Goal: Task Accomplishment & Management: Complete application form

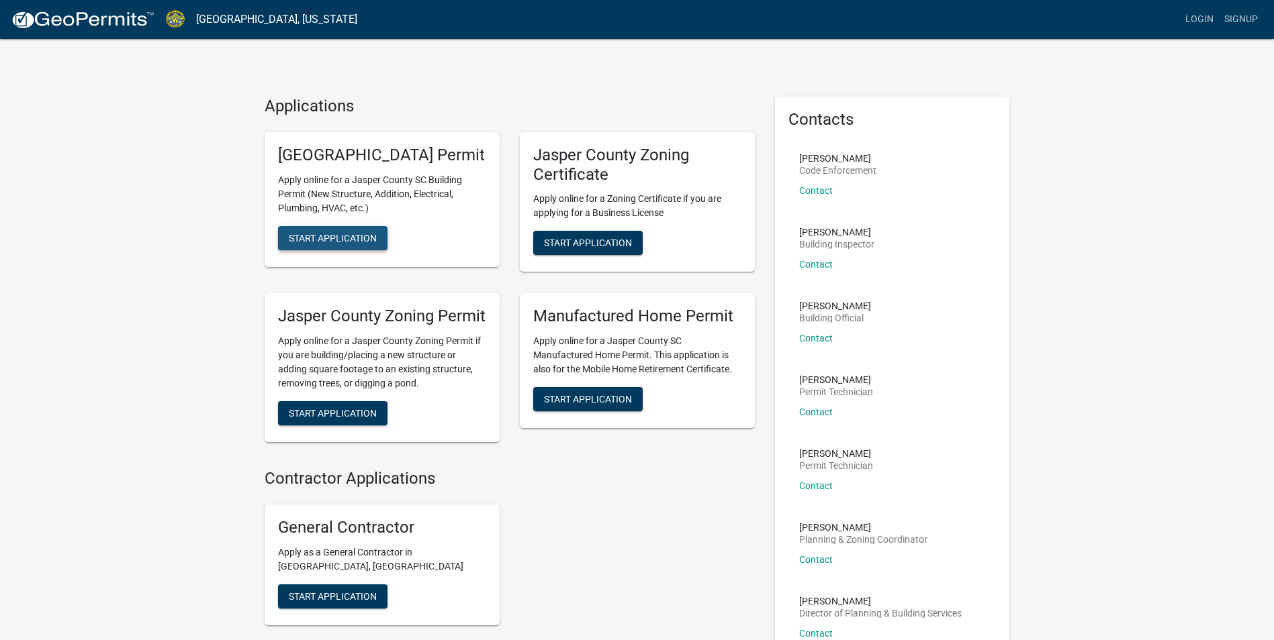
click at [356, 243] on span "Start Application" at bounding box center [333, 237] width 88 height 11
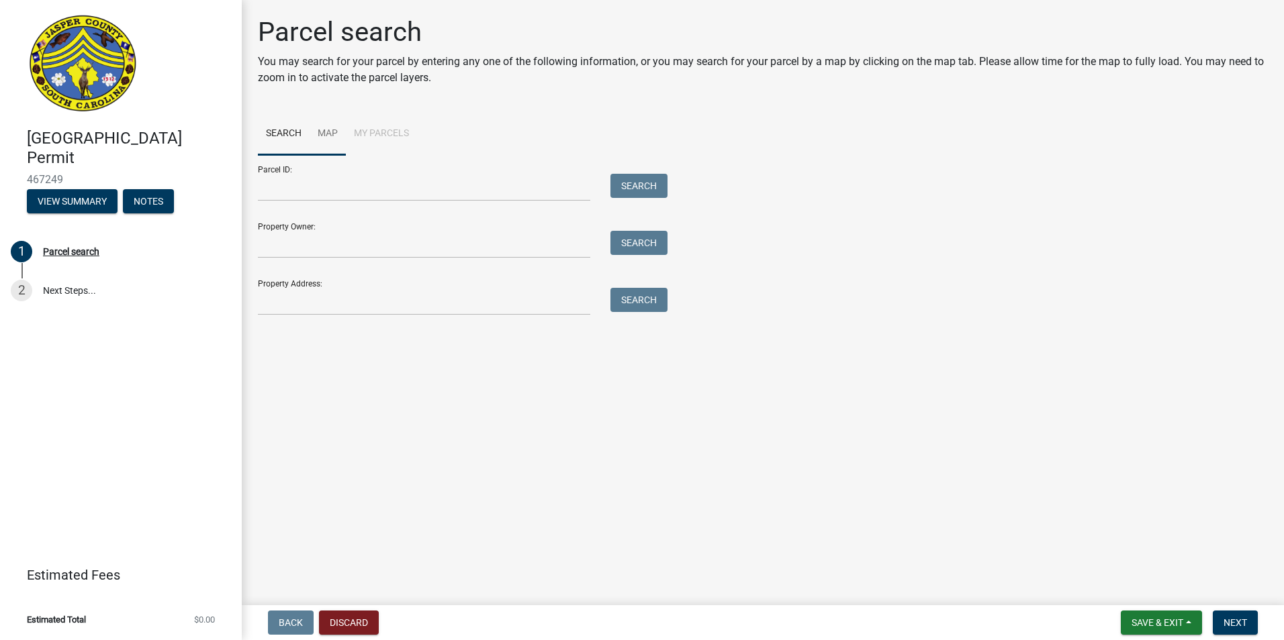
click at [330, 126] on link "Map" at bounding box center [327, 134] width 36 height 43
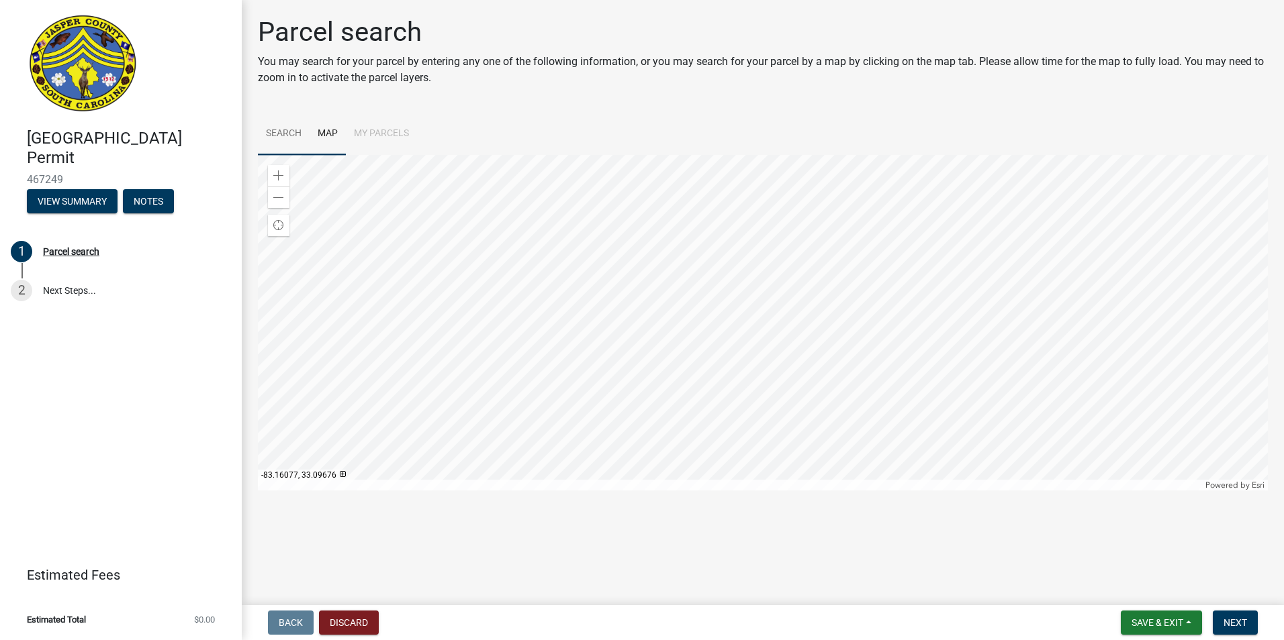
click at [293, 140] on link "Search" at bounding box center [284, 134] width 52 height 43
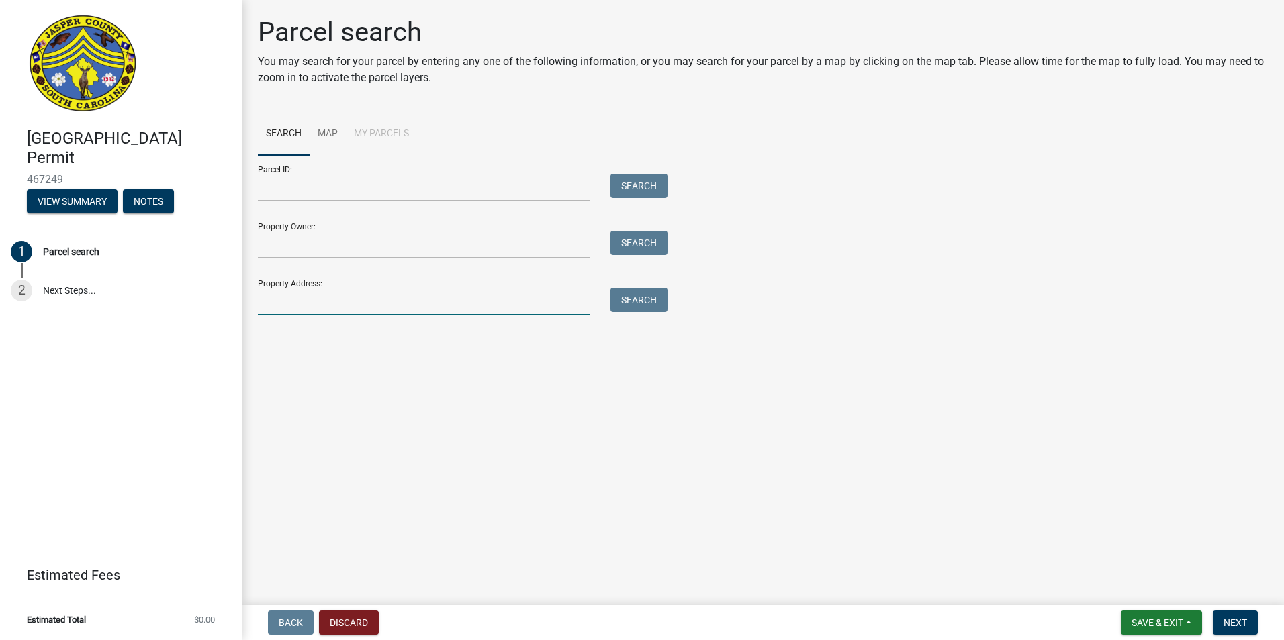
click at [305, 304] on input "Property Address:" at bounding box center [424, 302] width 332 height 28
drag, startPoint x: 305, startPoint y: 304, endPoint x: 305, endPoint y: 373, distance: 69.1
click at [305, 373] on main "Parcel search You may search for your parcel by entering any one of the followi…" at bounding box center [763, 300] width 1042 height 600
click at [293, 299] on input "406" at bounding box center [424, 302] width 332 height 28
type input "[STREET_ADDRESS]"
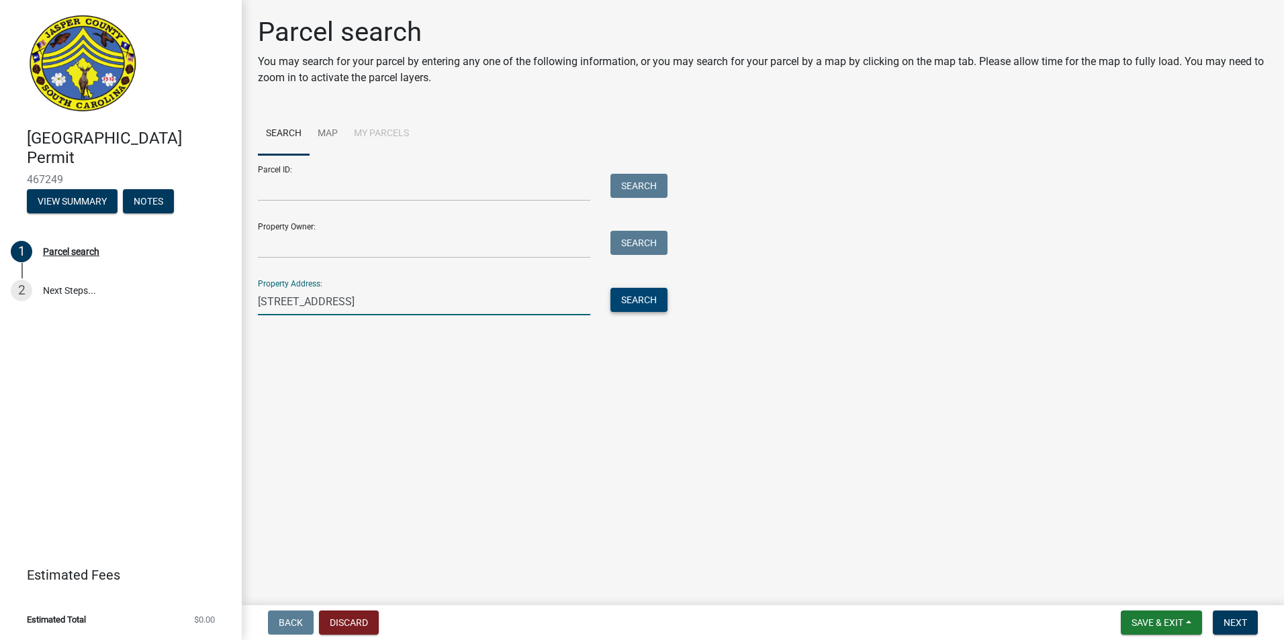
click at [635, 309] on button "Search" at bounding box center [638, 300] width 57 height 24
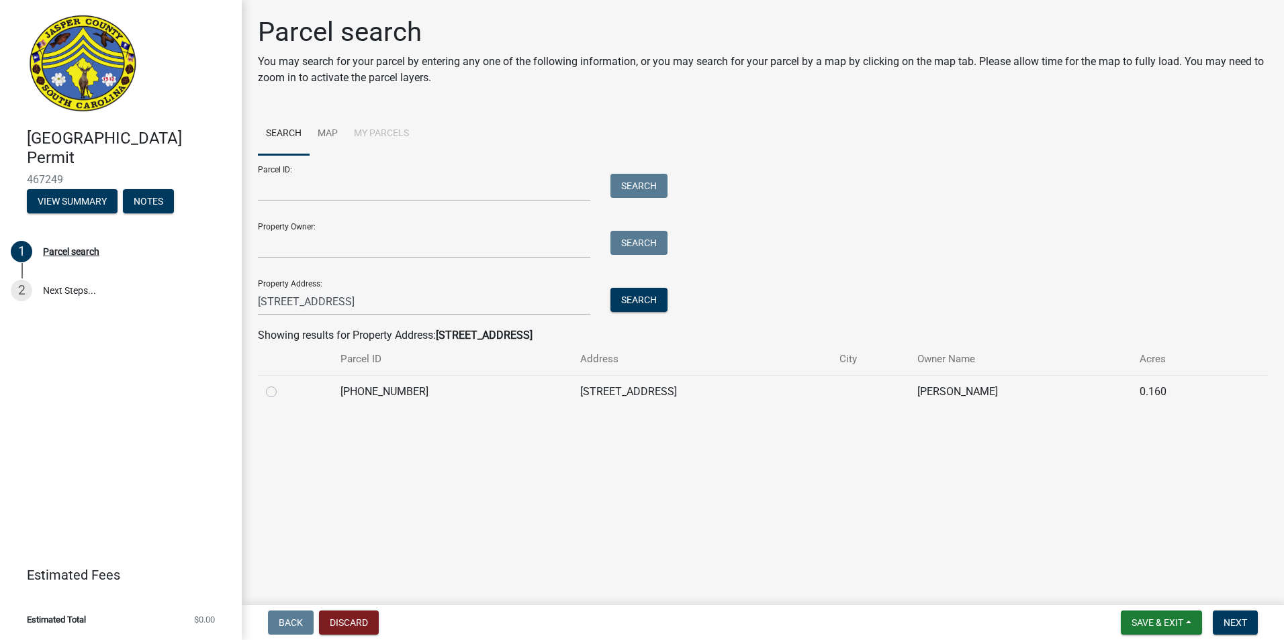
click at [282, 384] on label at bounding box center [282, 384] width 0 height 0
click at [282, 393] on input "radio" at bounding box center [286, 388] width 9 height 9
radio input "true"
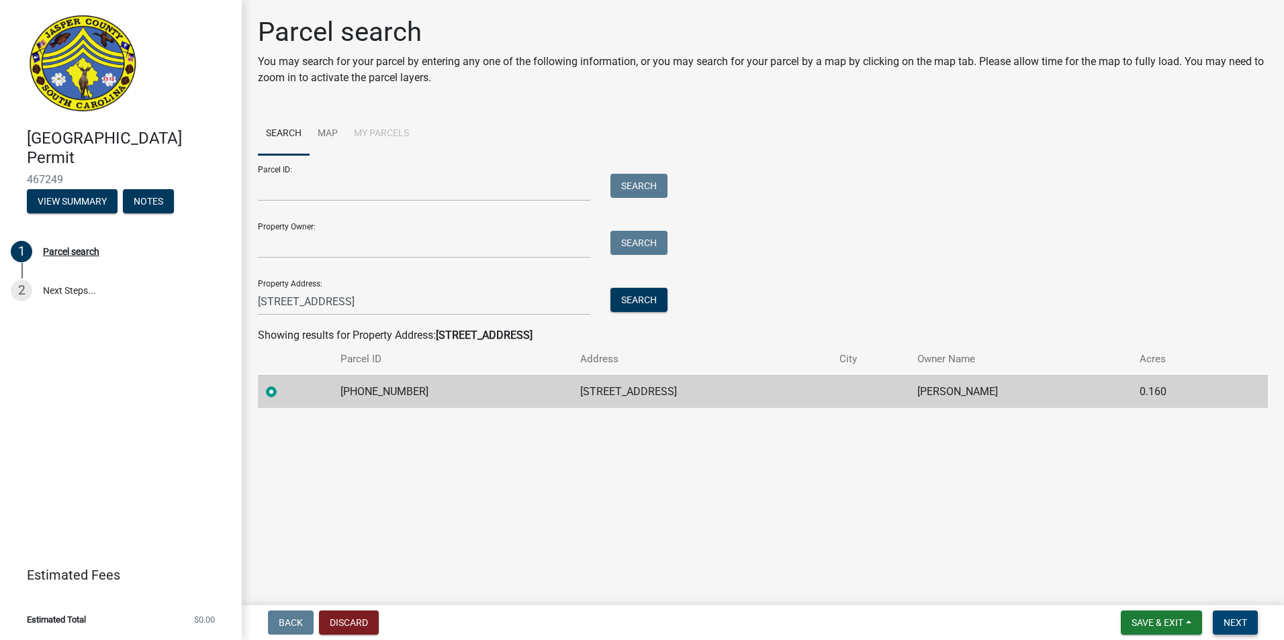
click at [1225, 620] on span "Next" at bounding box center [1234, 623] width 23 height 11
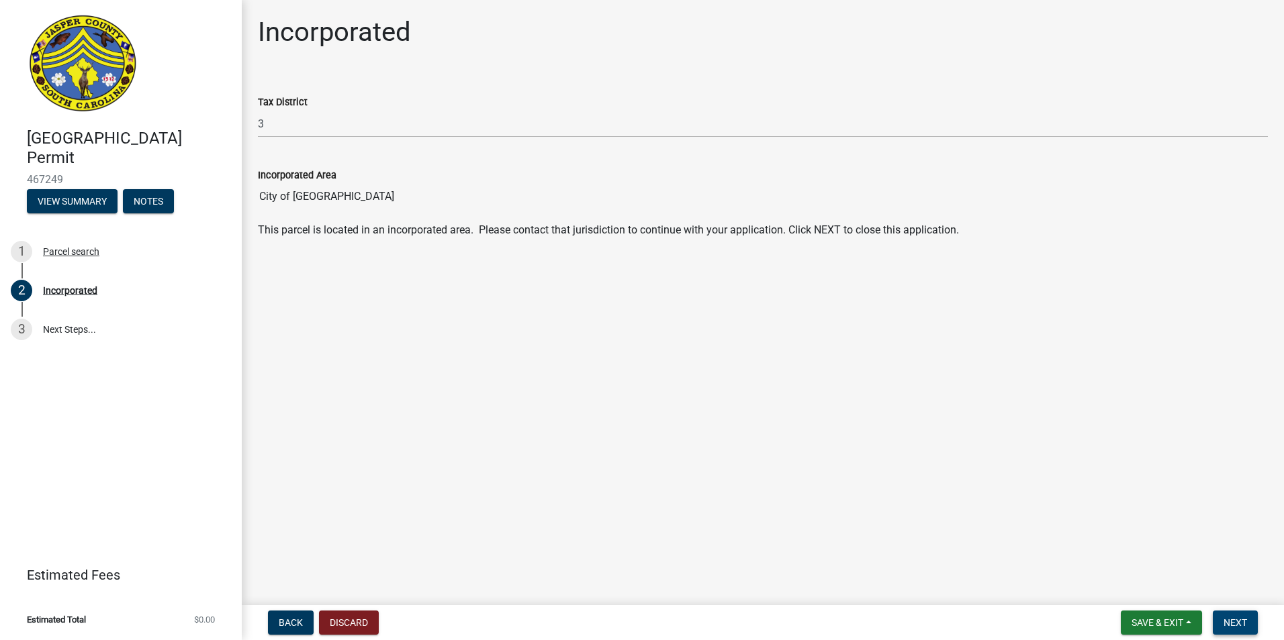
click at [1225, 620] on span "Next" at bounding box center [1234, 623] width 23 height 11
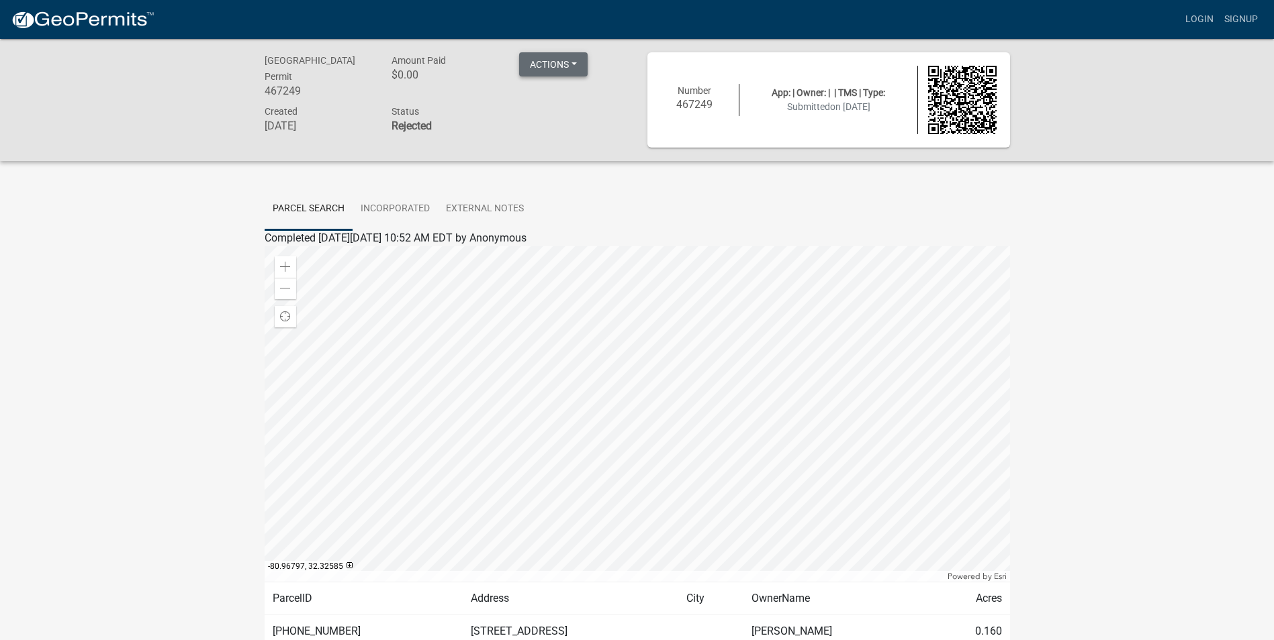
click at [571, 69] on button "Actions" at bounding box center [553, 64] width 68 height 24
click at [499, 119] on div "Status Rejected" at bounding box center [445, 120] width 128 height 34
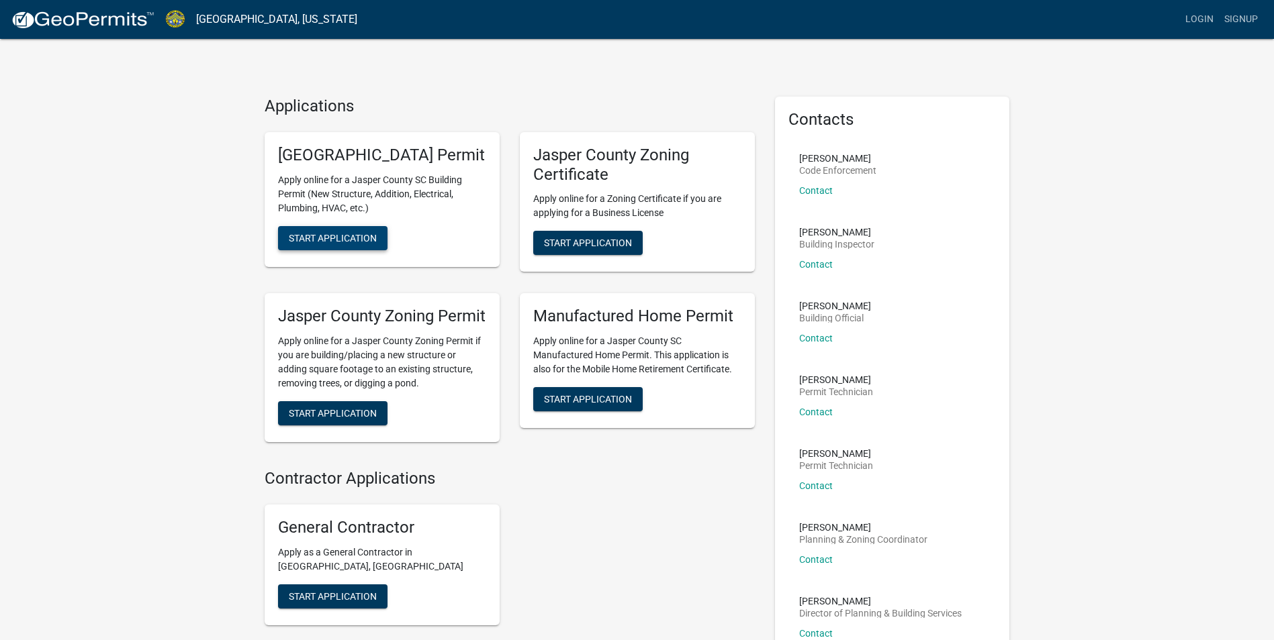
click at [318, 243] on span "Start Application" at bounding box center [333, 237] width 88 height 11
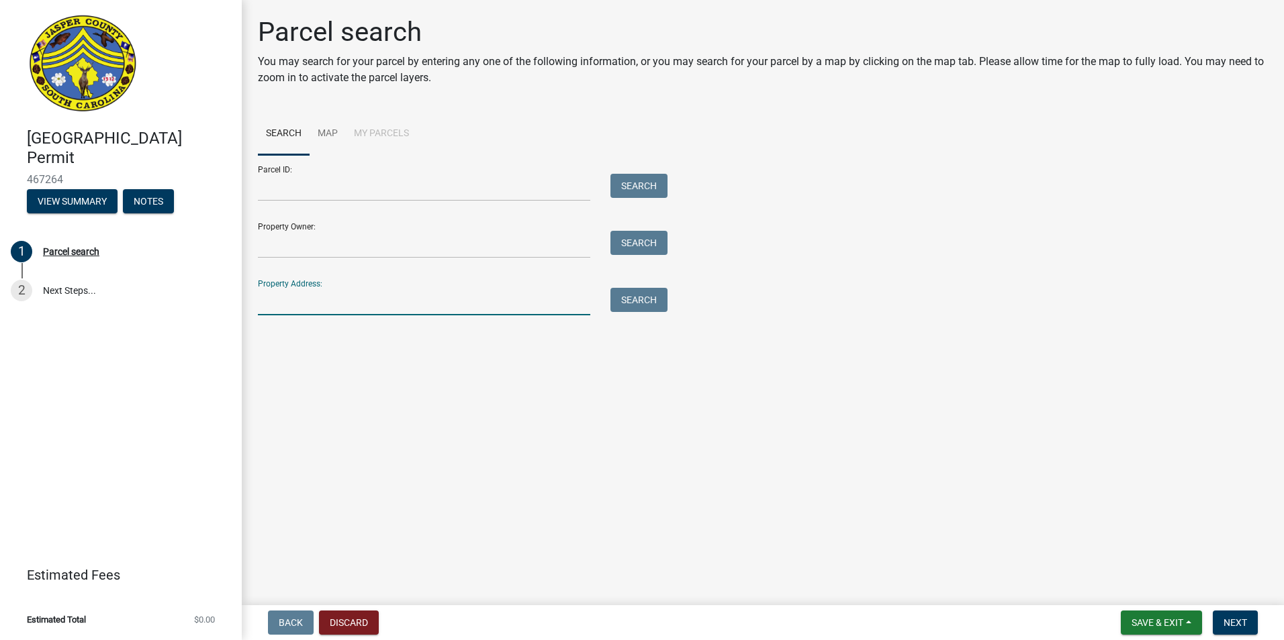
click at [389, 301] on input "Property Address:" at bounding box center [424, 302] width 332 height 28
click at [406, 305] on input "Property Address:" at bounding box center [424, 302] width 332 height 28
click at [428, 303] on input "Property Address:" at bounding box center [424, 302] width 332 height 28
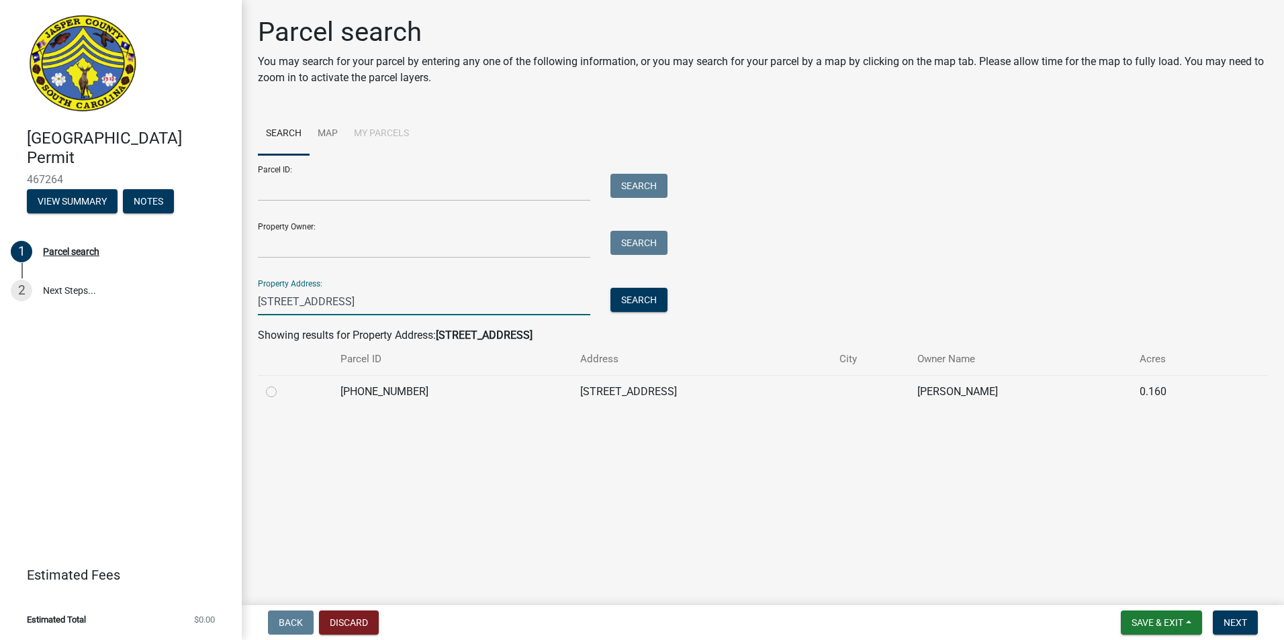
type input "406 wiry green leaf ln"
click at [475, 391] on td "[PHONE_NUMBER]" at bounding box center [452, 391] width 240 height 33
click at [282, 384] on label at bounding box center [282, 384] width 0 height 0
click at [282, 393] on input "radio" at bounding box center [286, 388] width 9 height 9
radio input "true"
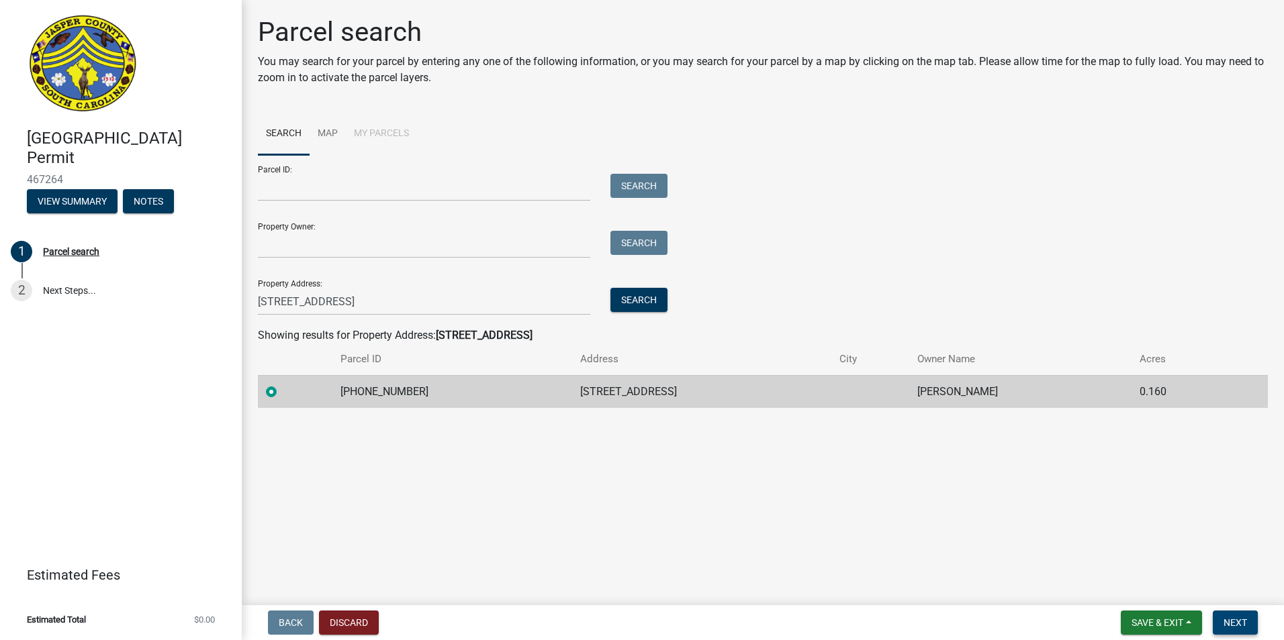
click at [1239, 625] on span "Next" at bounding box center [1234, 623] width 23 height 11
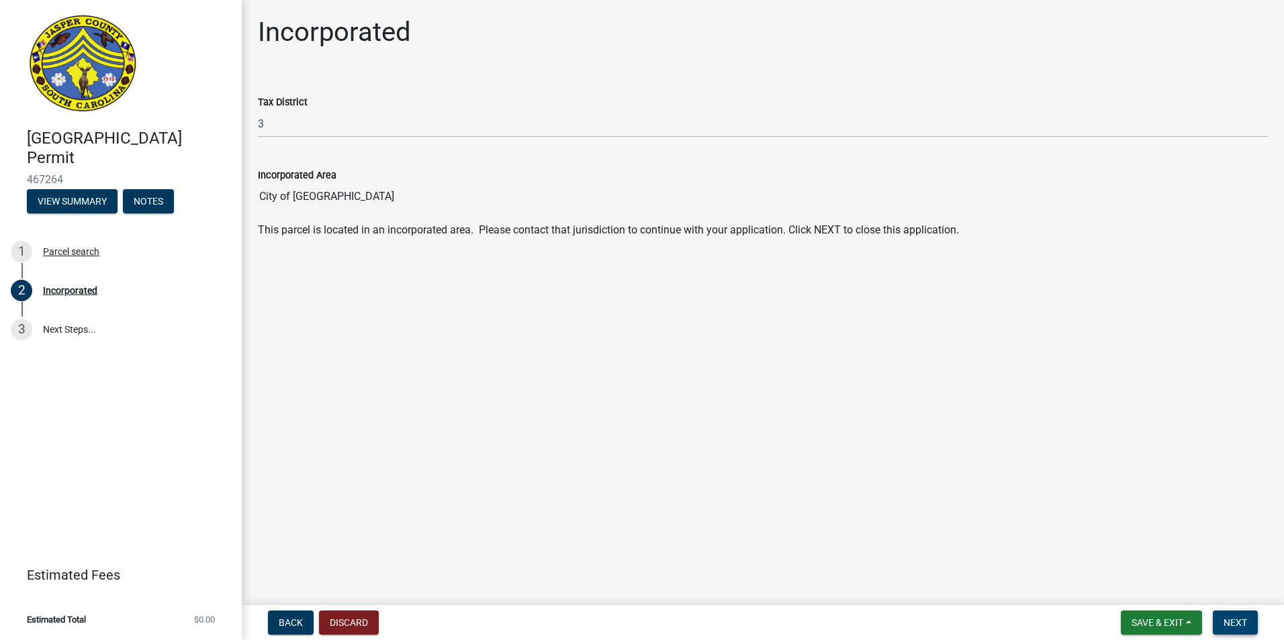
click at [1220, 616] on button "Next" at bounding box center [1234, 623] width 45 height 24
